Goal: Browse casually

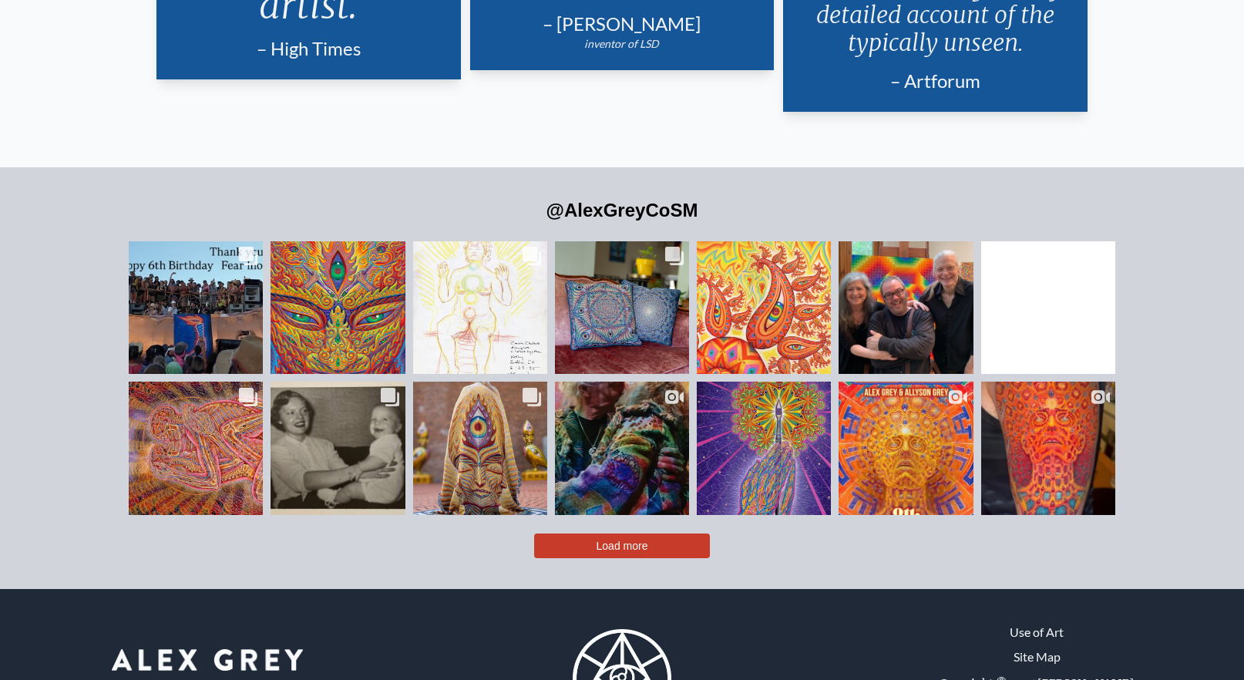
scroll to position [3647, 0]
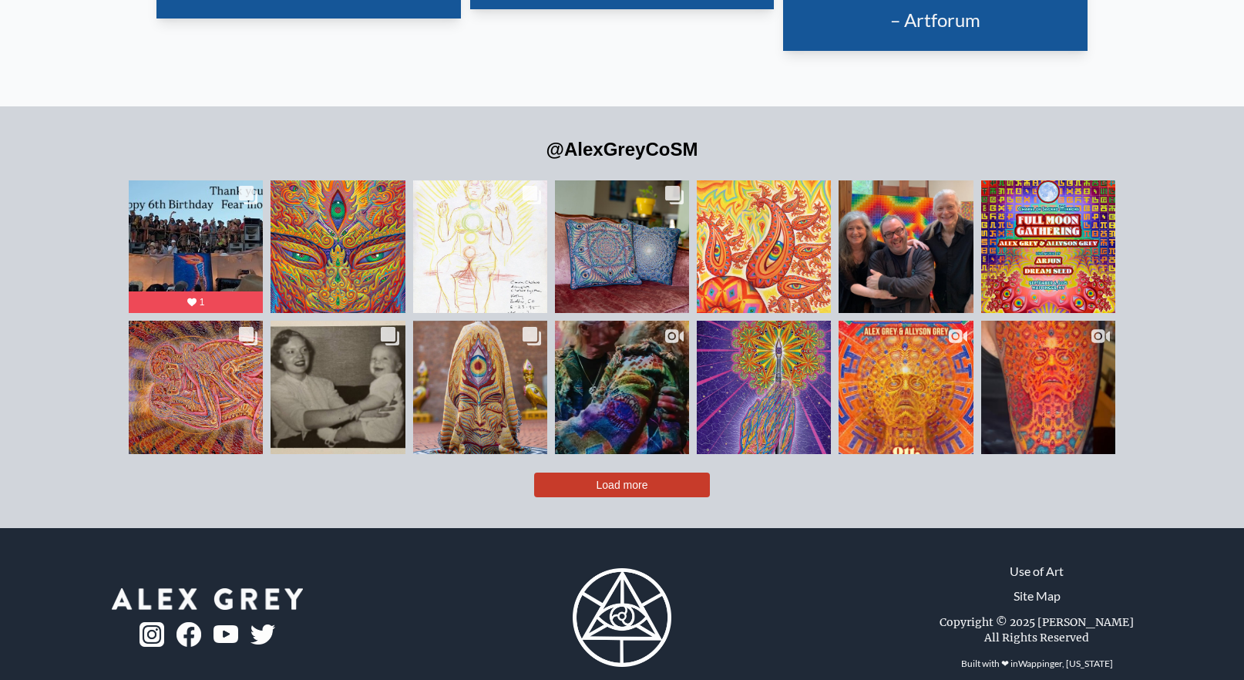
click at [619, 478] on span "Load more" at bounding box center [622, 484] width 52 height 12
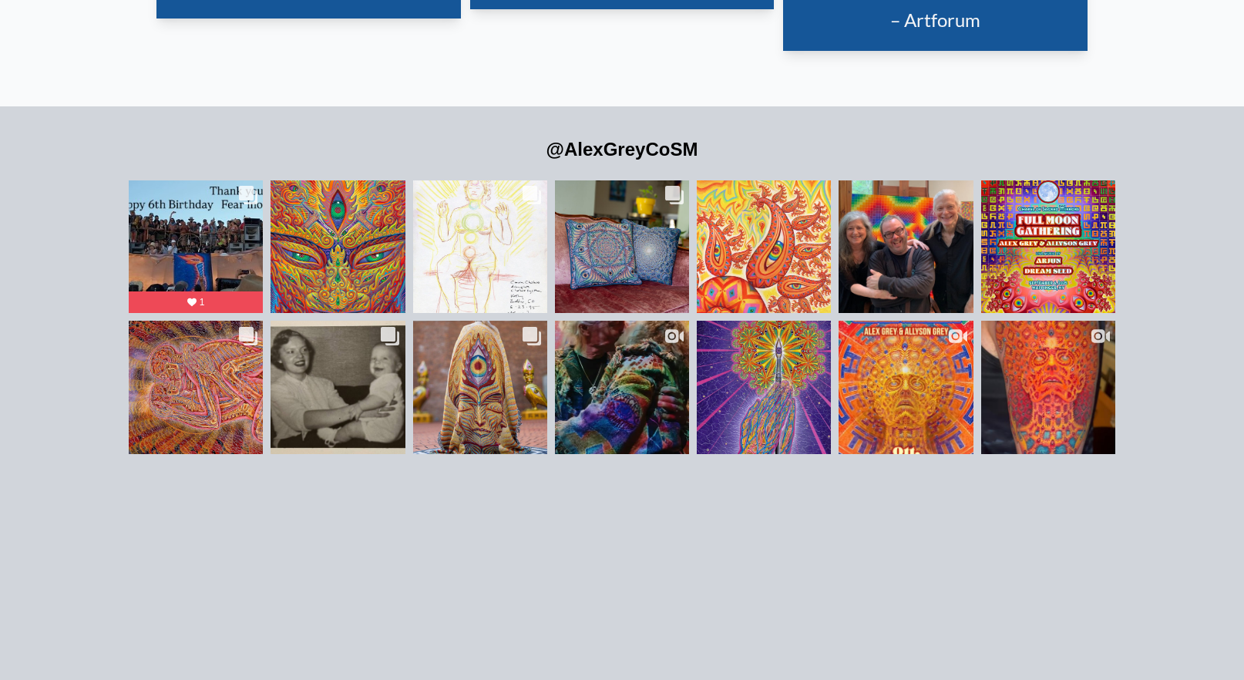
scroll to position [3601, 0]
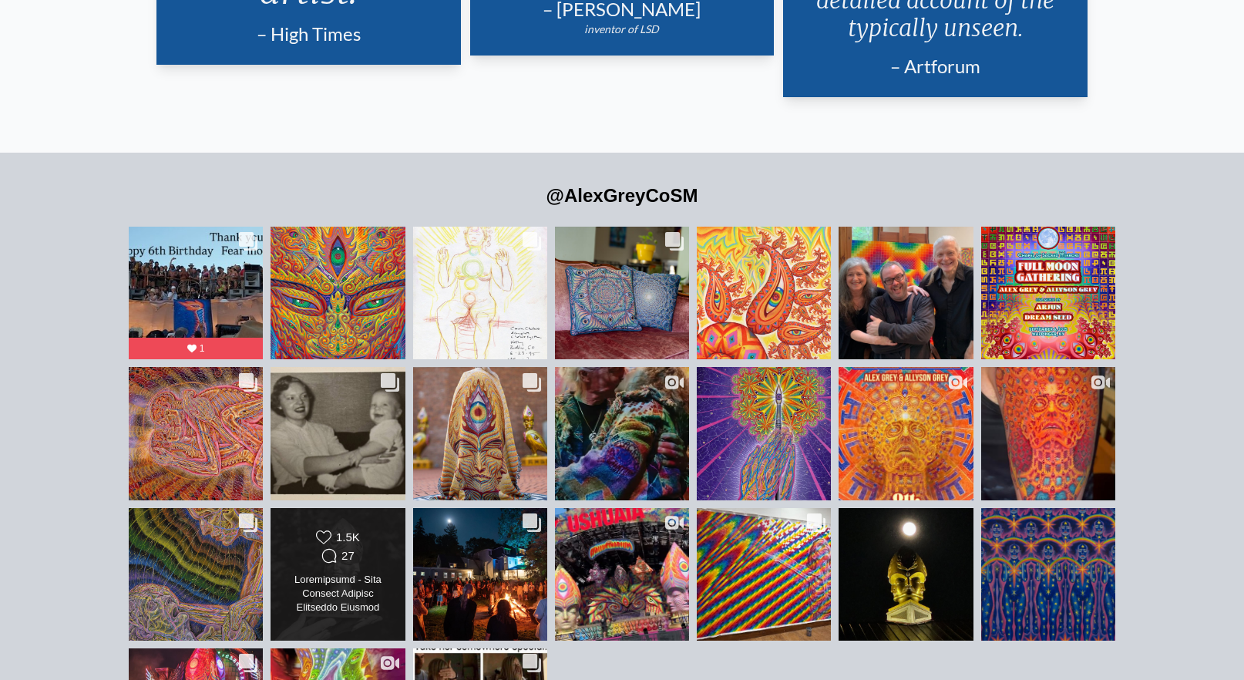
click at [351, 549] on div "27" at bounding box center [347, 556] width 13 height 14
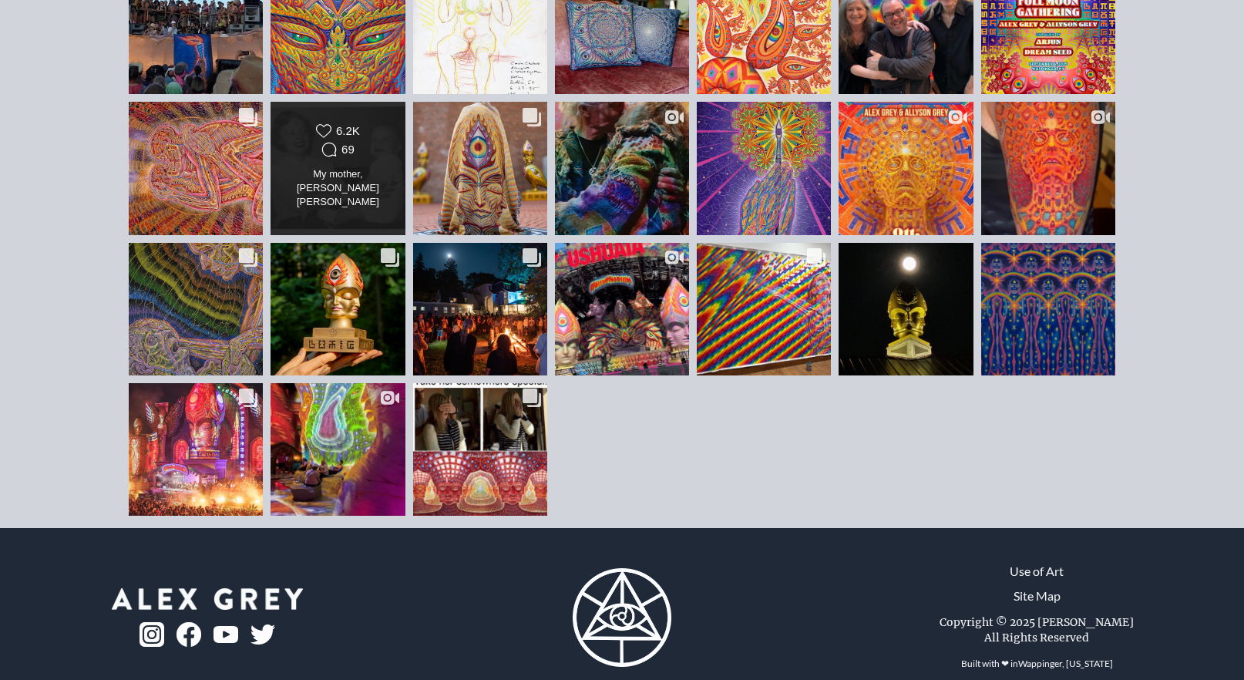
scroll to position [3847, 0]
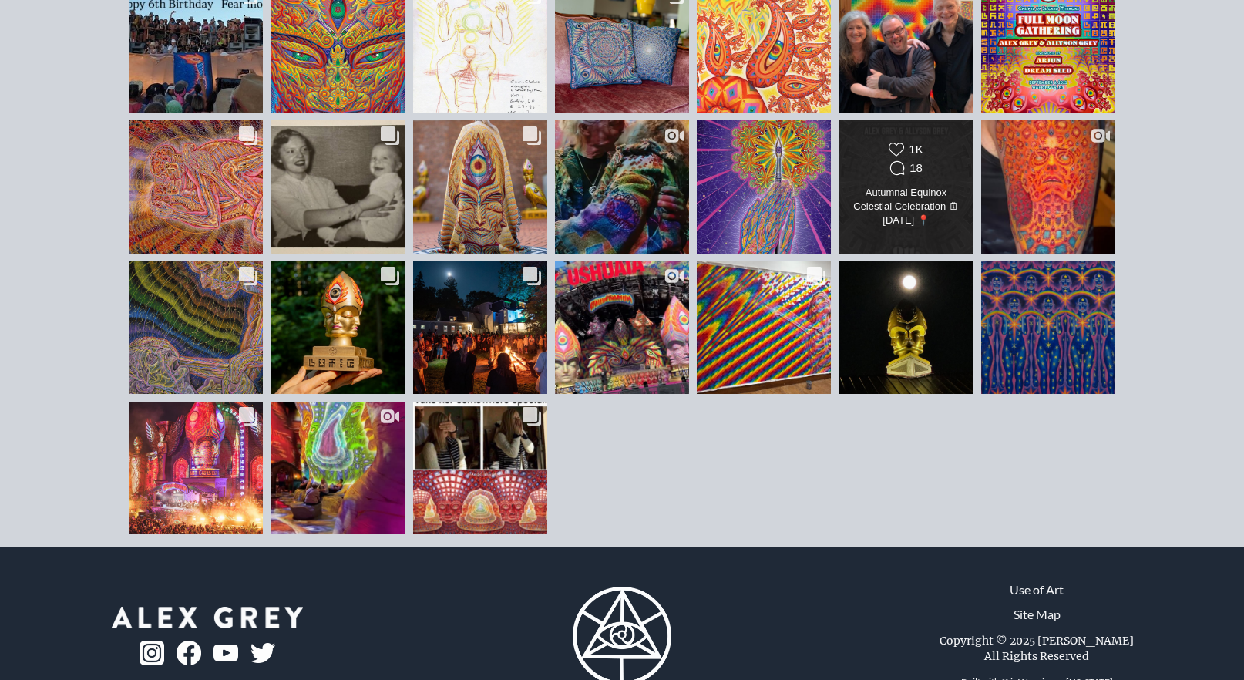
click at [922, 186] on div "Autumnal Equinox Celestial Celebration 🗓 [DATE] 📍 @chapelofsacredmirrors 🎶 Musi…" at bounding box center [905, 207] width 109 height 43
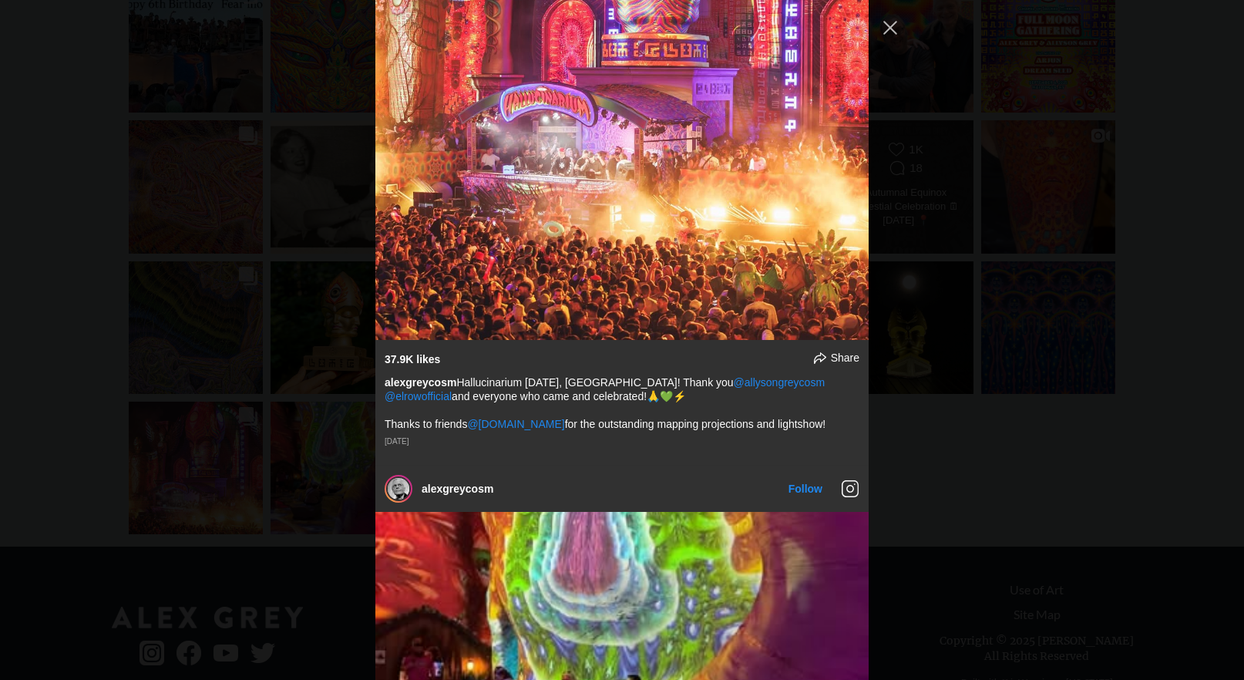
scroll to position [2893, 0]
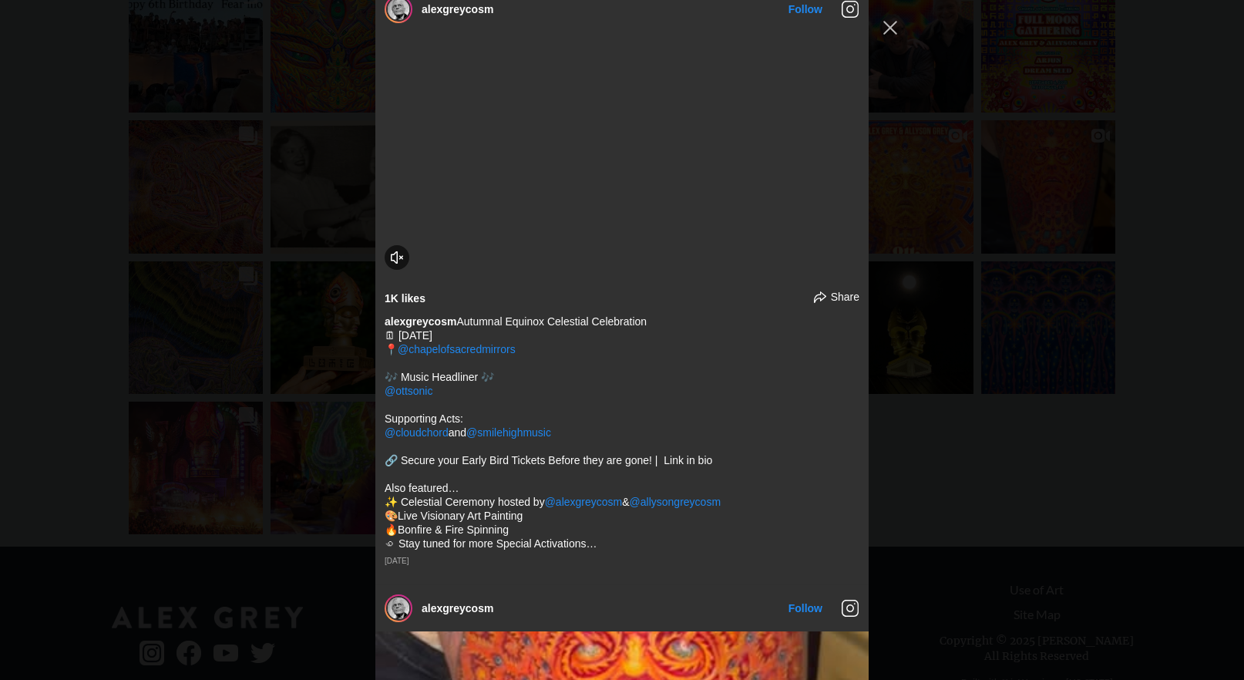
click at [958, 146] on div "alexgreycosm Follow" at bounding box center [622, 340] width 1244 height 680
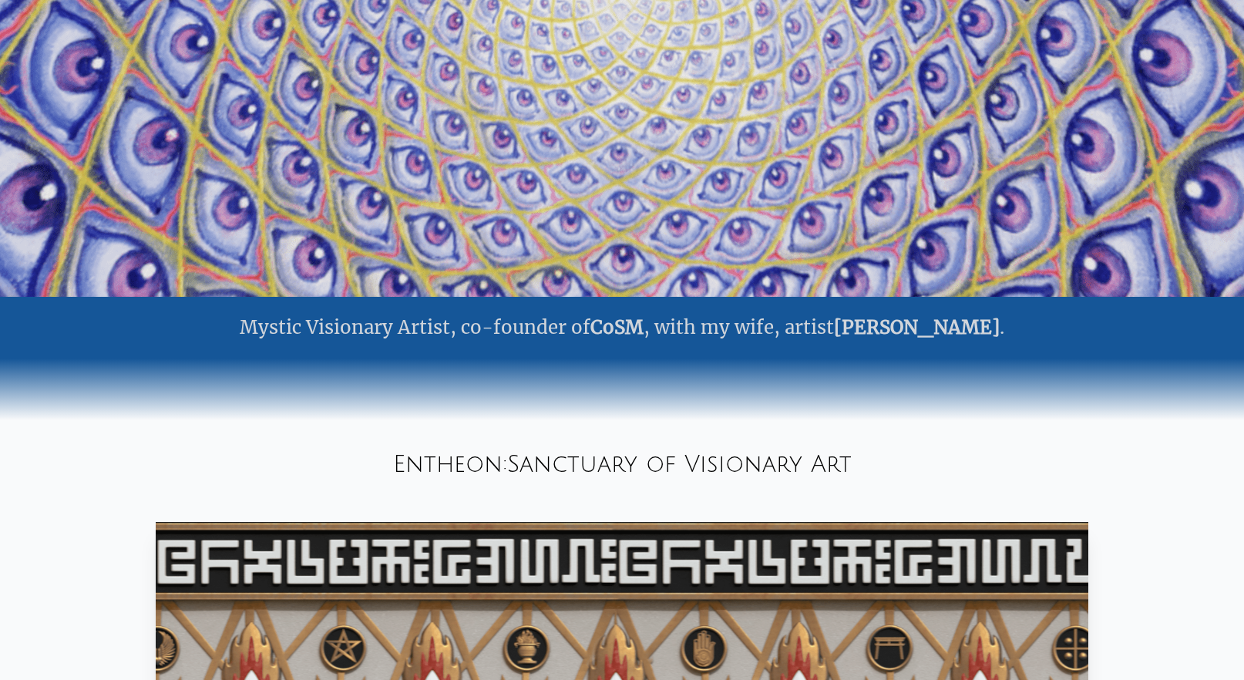
scroll to position [0, 0]
